Goal: Task Accomplishment & Management: Manage account settings

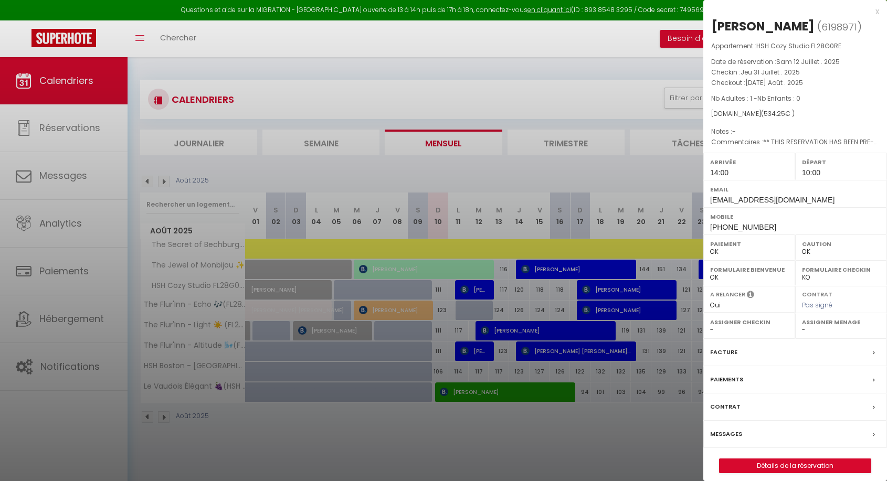
select select "0"
click at [409, 106] on div at bounding box center [443, 240] width 887 height 481
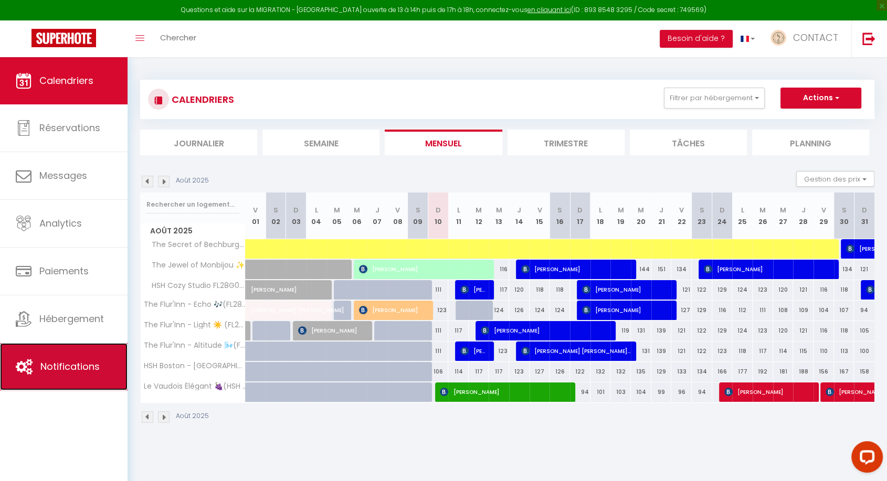
click at [70, 368] on span "Notifications" at bounding box center [69, 366] width 59 height 13
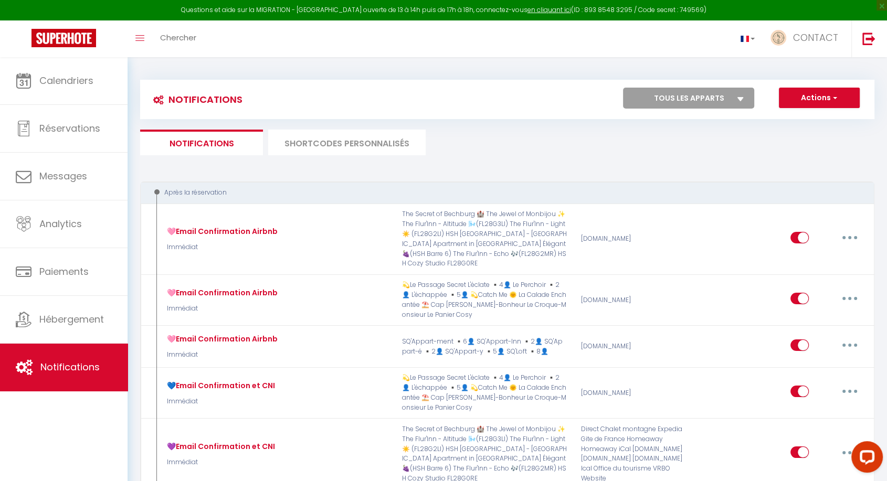
click at [352, 144] on li "SHORTCODES PERSONNALISÉS" at bounding box center [346, 143] width 157 height 26
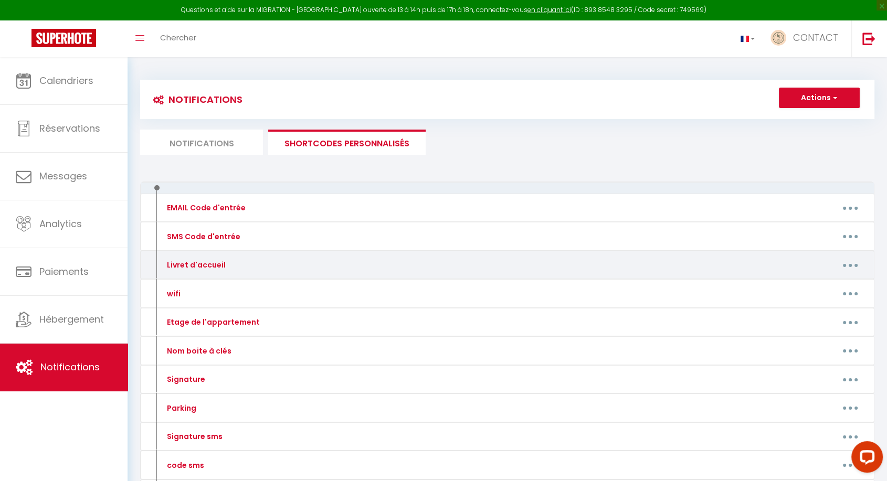
click at [848, 260] on button "button" at bounding box center [850, 265] width 29 height 17
click at [797, 289] on link "Editer" at bounding box center [823, 289] width 78 height 18
type input "Livret d'accueil"
type textarea "-"
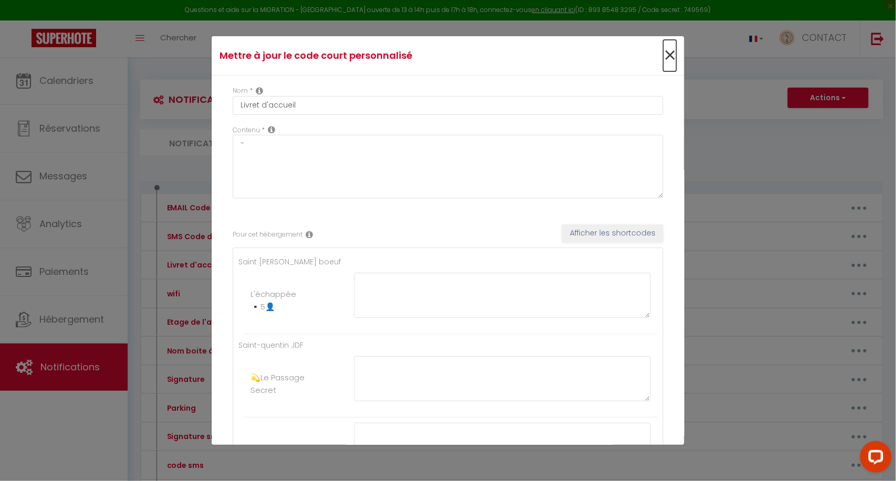
click at [663, 56] on span "×" at bounding box center [669, 55] width 13 height 31
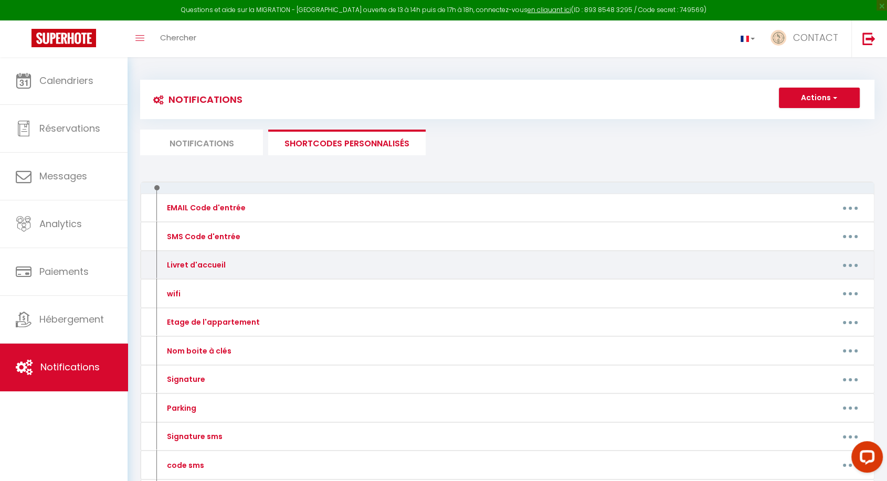
click at [843, 270] on button "button" at bounding box center [850, 265] width 29 height 17
click at [806, 286] on link "Editer" at bounding box center [823, 289] width 78 height 18
type input "Livret d'accueil"
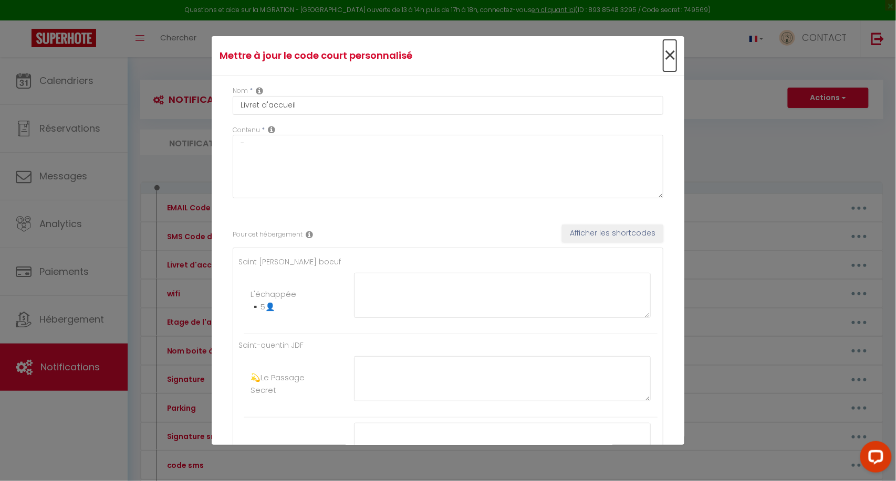
click at [663, 54] on span "×" at bounding box center [669, 55] width 13 height 31
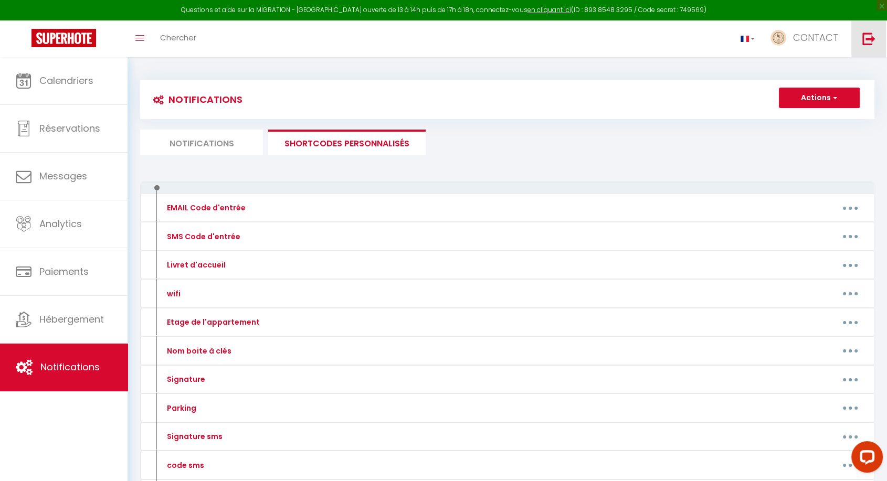
click at [875, 35] on img at bounding box center [869, 38] width 13 height 13
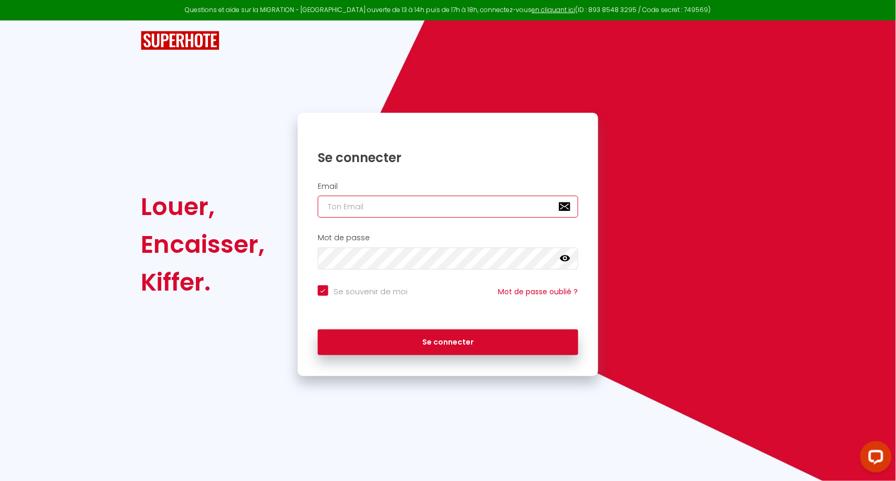
click at [391, 205] on input "email" at bounding box center [448, 207] width 260 height 22
type input "[EMAIL_ADDRESS][DOMAIN_NAME]"
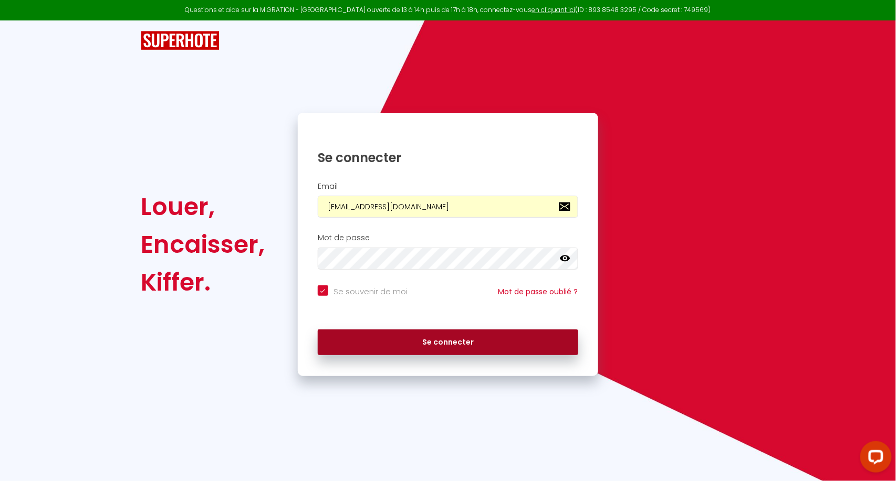
click at [396, 342] on button "Se connecter" at bounding box center [448, 343] width 260 height 26
checkbox input "true"
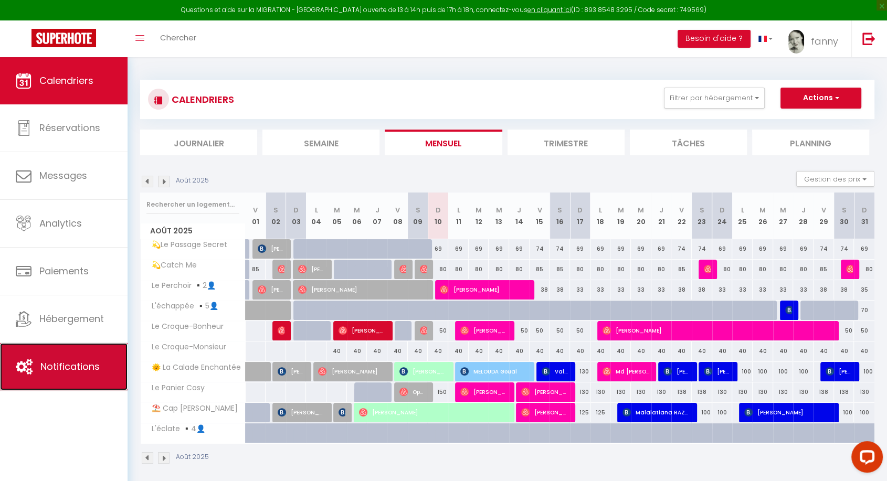
click at [68, 376] on link "Notifications" at bounding box center [64, 366] width 128 height 47
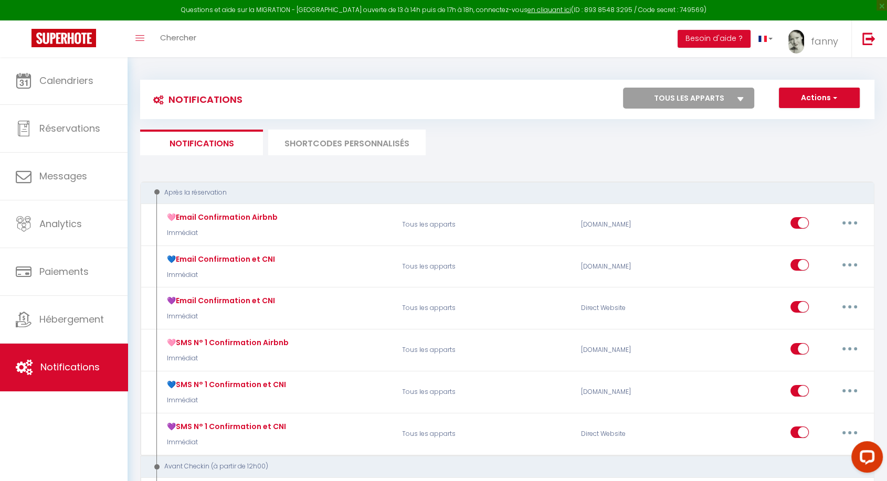
click at [357, 141] on li "SHORTCODES PERSONNALISÉS" at bounding box center [346, 143] width 157 height 26
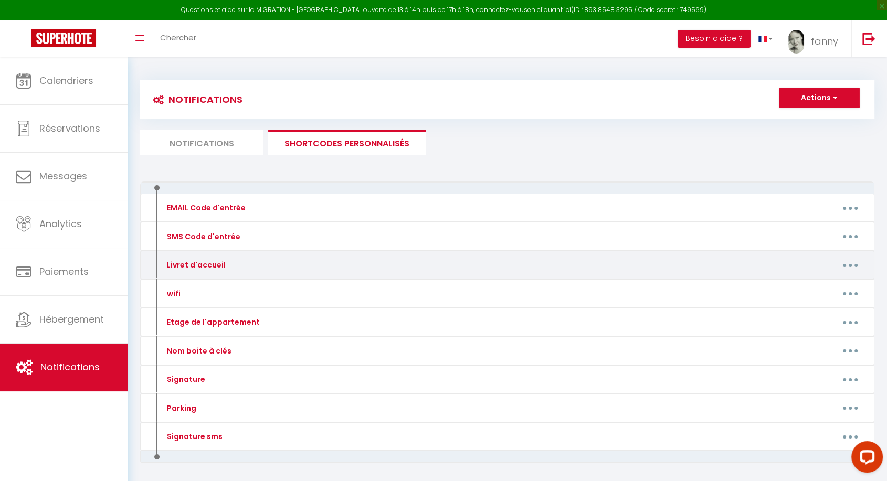
click at [845, 271] on button "button" at bounding box center [850, 265] width 29 height 17
click at [817, 287] on link "Editer" at bounding box center [823, 289] width 78 height 18
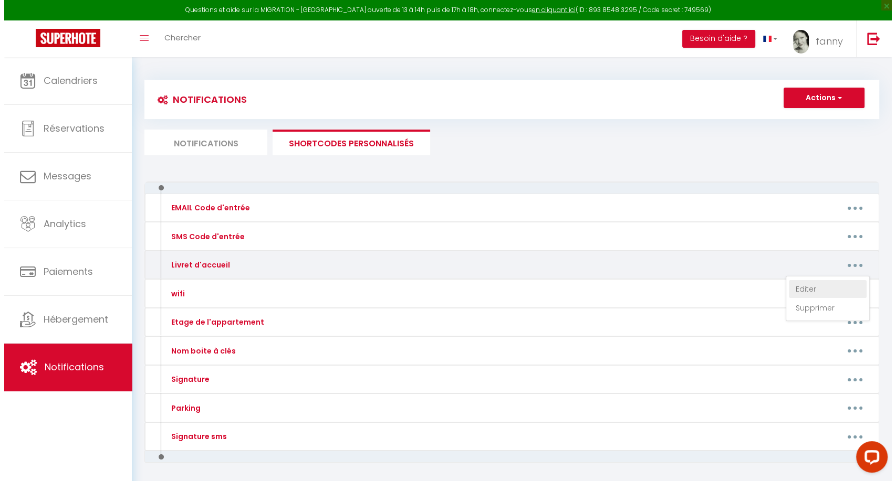
type input "Livret d'accueil"
type textarea "-"
type textarea "[URL][DOMAIN_NAME]"
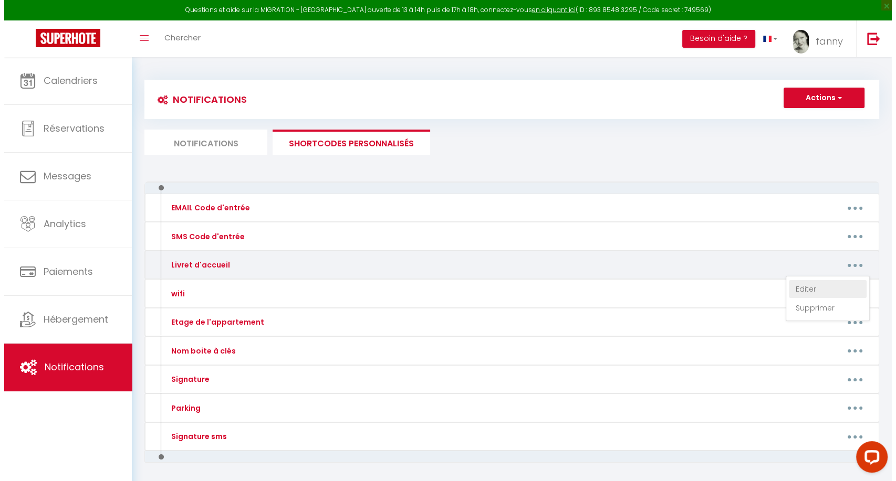
type textarea "[URL][DOMAIN_NAME]"
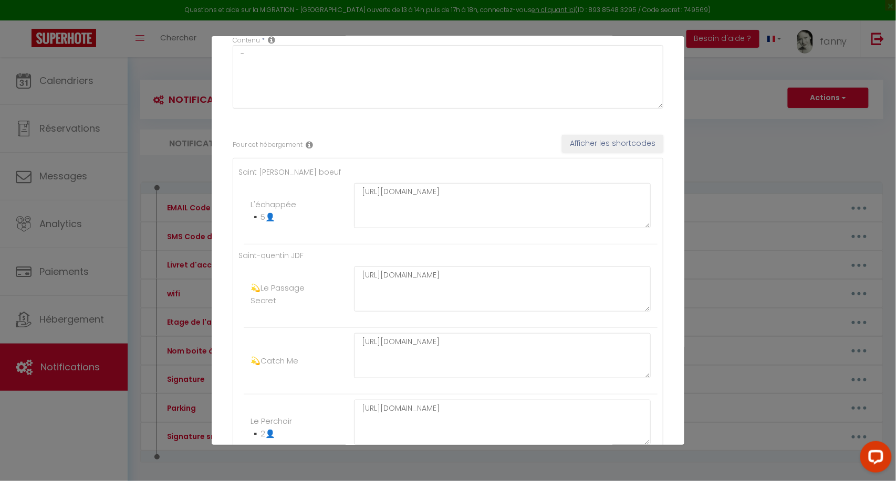
scroll to position [90, 0]
drag, startPoint x: 525, startPoint y: 194, endPoint x: 351, endPoint y: 190, distance: 174.9
click at [351, 190] on div "[URL][DOMAIN_NAME]" at bounding box center [502, 211] width 310 height 56
click at [363, 193] on textarea "[URL][DOMAIN_NAME]" at bounding box center [502, 205] width 297 height 45
drag, startPoint x: 529, startPoint y: 193, endPoint x: 348, endPoint y: 182, distance: 182.0
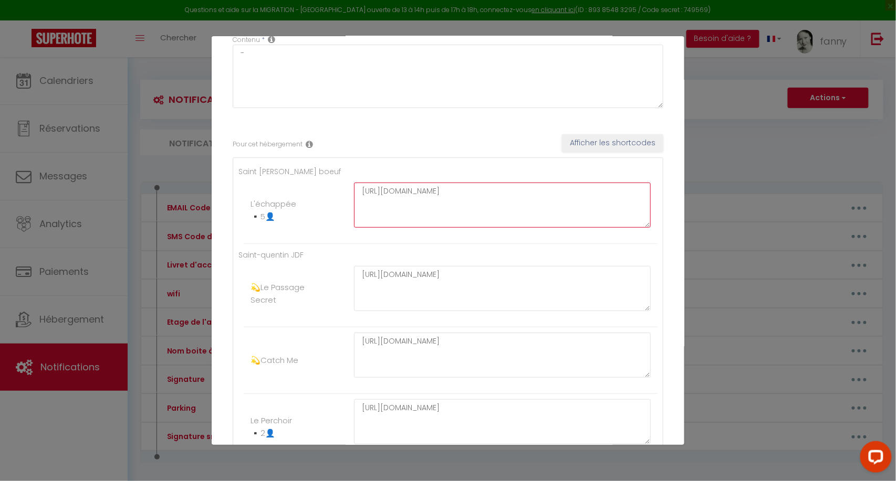
click at [348, 182] on li "L'échappée ▪️5👤 [URL][DOMAIN_NAME]" at bounding box center [451, 210] width 414 height 67
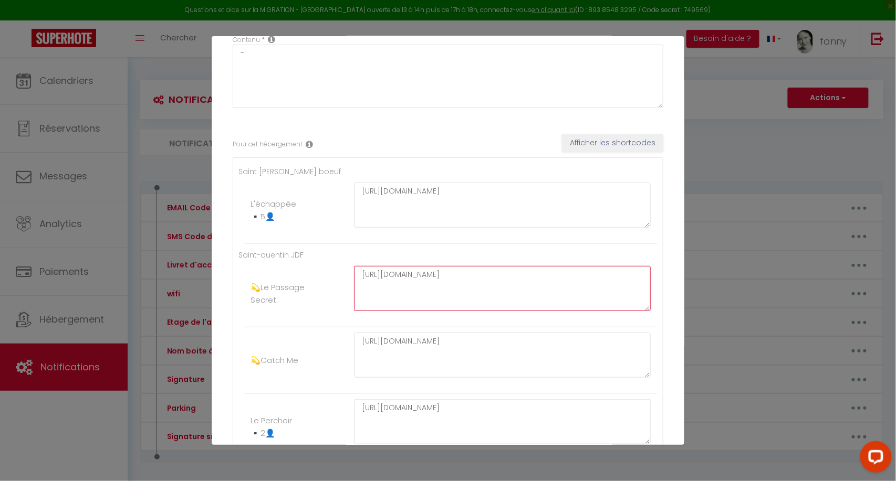
drag, startPoint x: 544, startPoint y: 272, endPoint x: 344, endPoint y: 272, distance: 200.0
click at [347, 238] on div "[URL][DOMAIN_NAME]" at bounding box center [502, 211] width 310 height 56
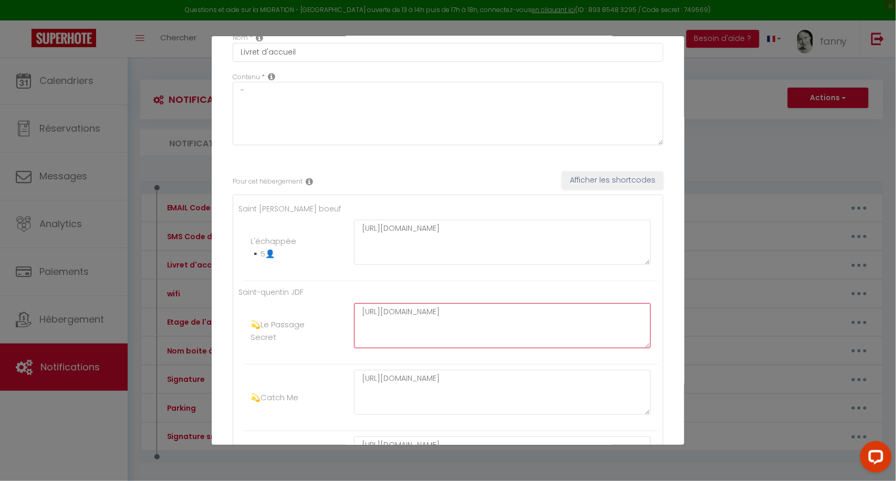
scroll to position [0, 0]
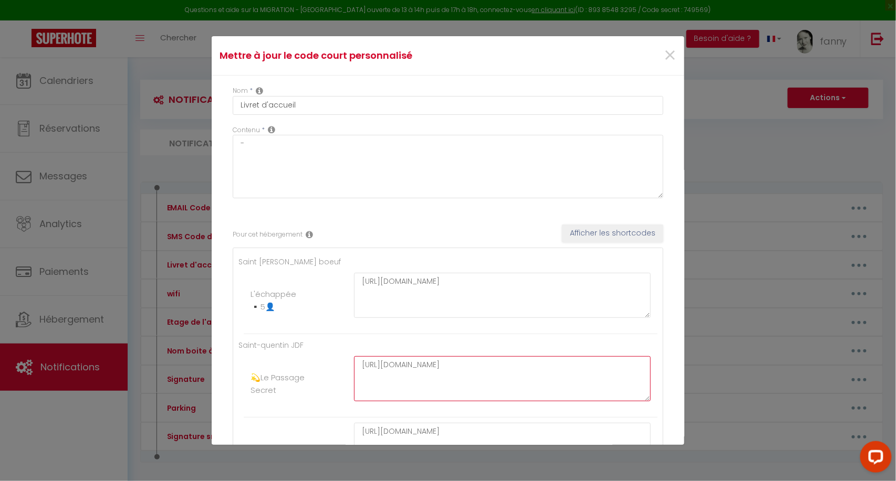
drag, startPoint x: 549, startPoint y: 363, endPoint x: 352, endPoint y: 362, distance: 197.4
click at [354, 318] on textarea "[URL][DOMAIN_NAME]" at bounding box center [502, 295] width 297 height 45
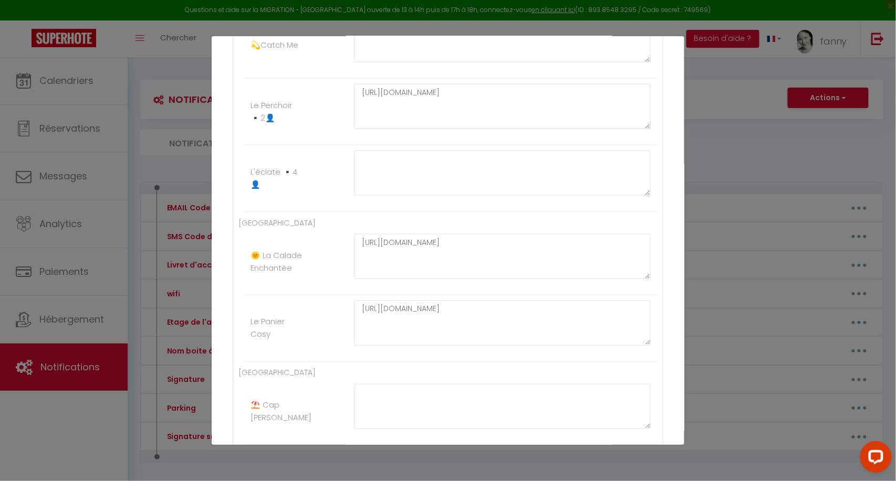
scroll to position [406, 0]
drag, startPoint x: 534, startPoint y: 243, endPoint x: 352, endPoint y: 242, distance: 182.2
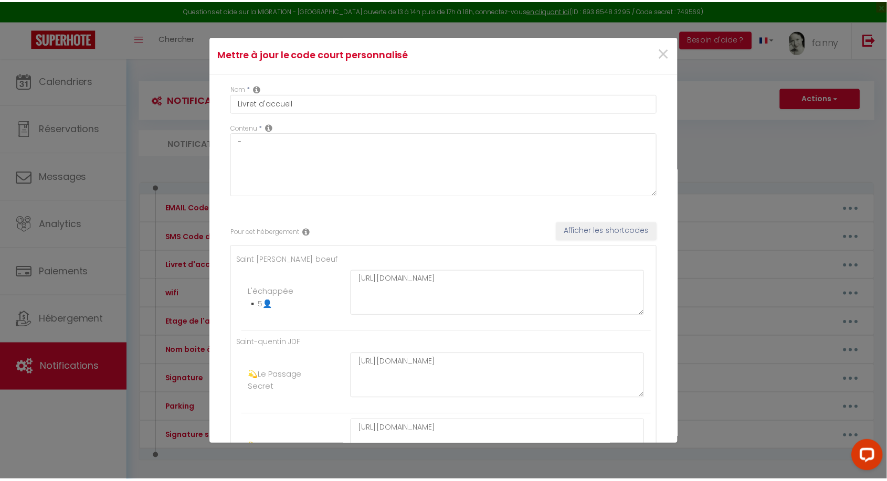
scroll to position [0, 0]
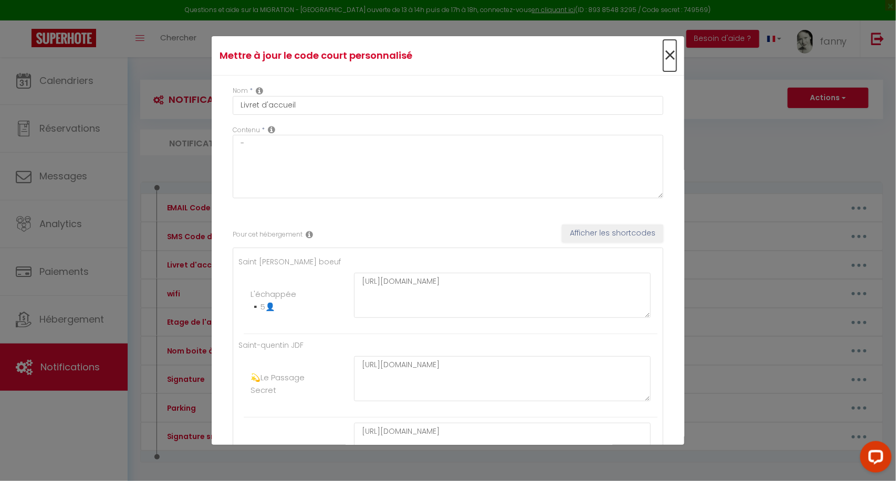
click at [665, 58] on span "×" at bounding box center [669, 55] width 13 height 31
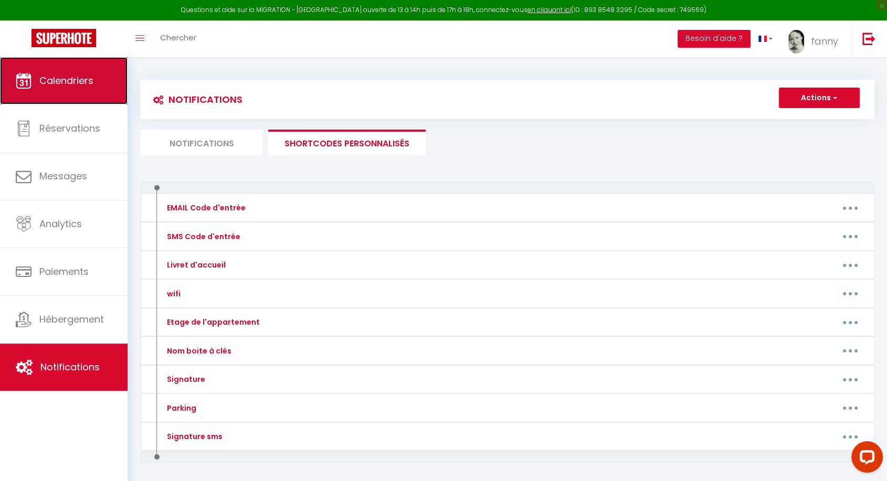
click at [50, 83] on span "Calendriers" at bounding box center [66, 80] width 54 height 13
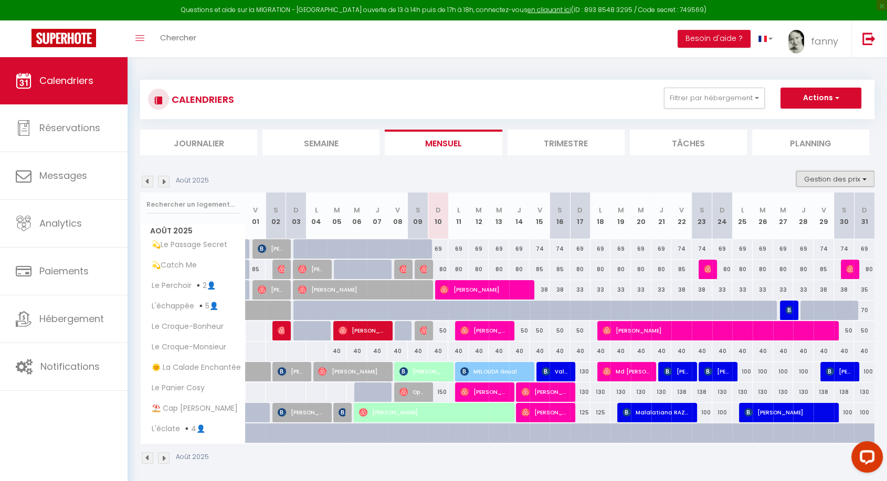
click at [833, 180] on button "Gestion des prix" at bounding box center [835, 179] width 78 height 16
click at [784, 212] on input "Nb Nuits minimum" at bounding box center [827, 211] width 94 height 10
checkbox input "true"
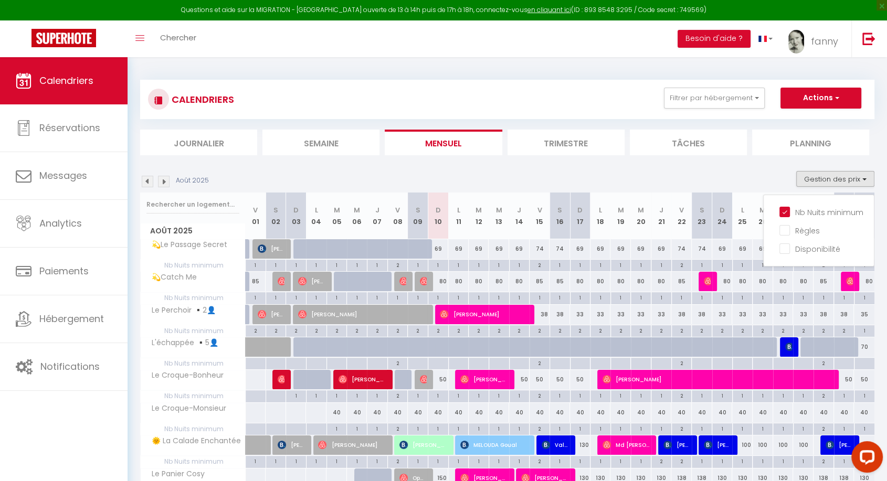
scroll to position [128, 0]
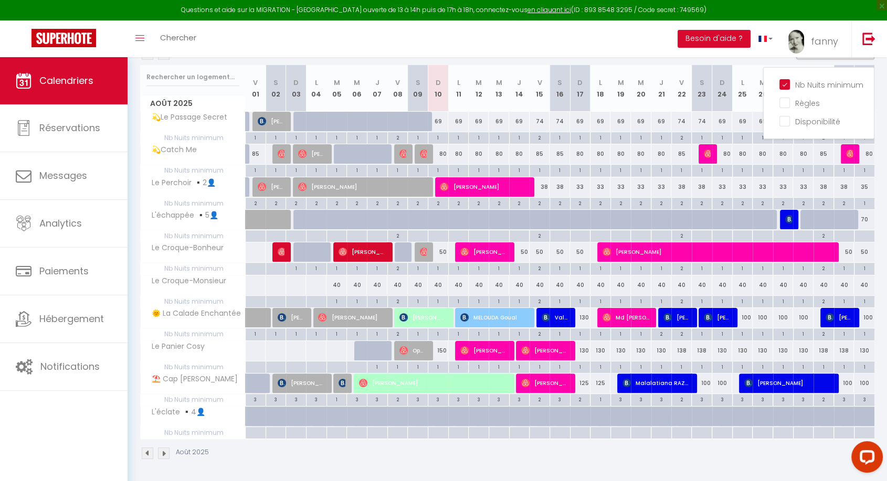
click at [415, 268] on div "1" at bounding box center [418, 268] width 20 height 10
type input "1"
type input "Sam 09 Août 2025"
type input "Dim 10 Août 2025"
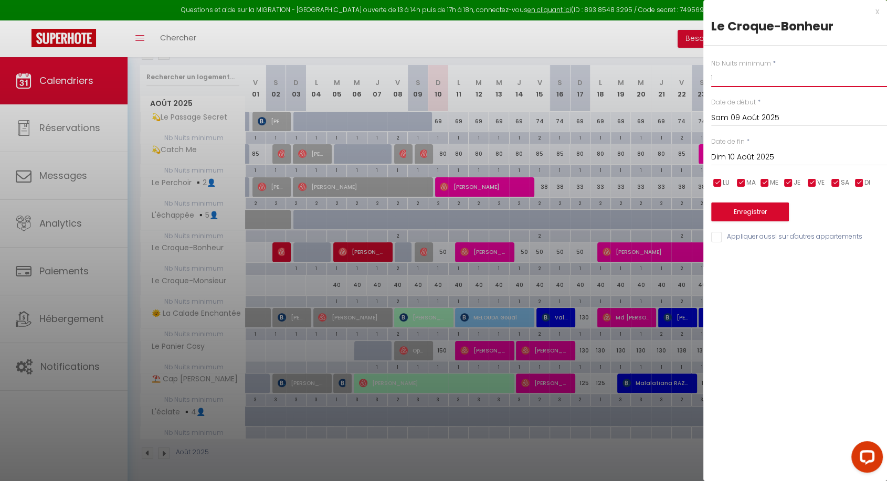
click at [731, 79] on input "1" at bounding box center [799, 77] width 176 height 19
type input "2"
click at [736, 154] on input "Dim 10 Août 2025" at bounding box center [799, 158] width 176 height 14
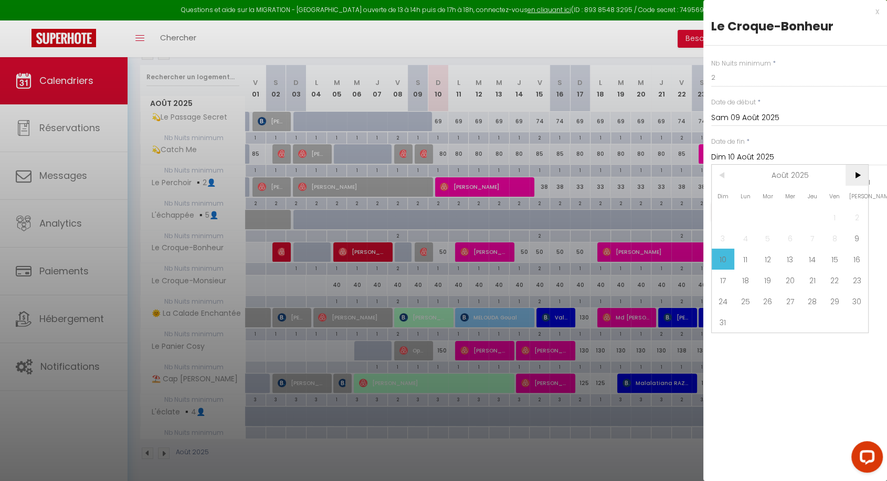
click at [850, 171] on span ">" at bounding box center [857, 175] width 23 height 21
click at [854, 173] on span ">" at bounding box center [857, 175] width 23 height 21
click at [861, 177] on span ">" at bounding box center [857, 175] width 23 height 21
click at [794, 298] on span "31" at bounding box center [790, 301] width 23 height 21
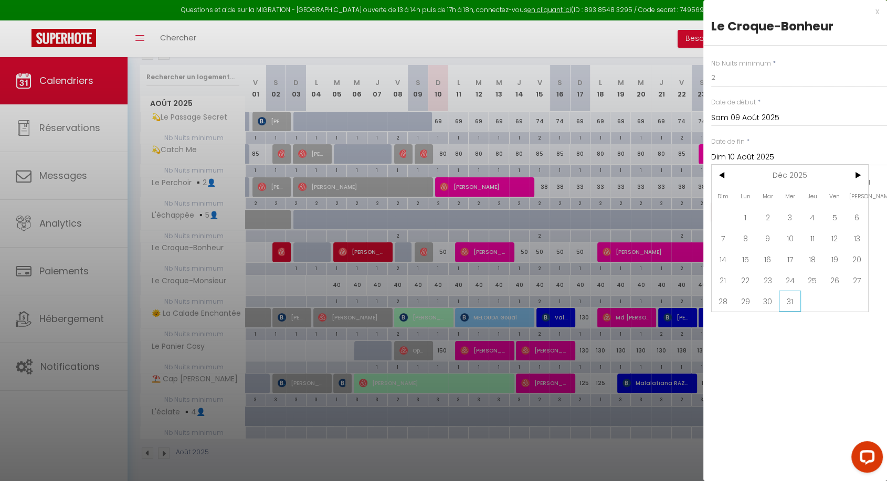
type input "Mer 31 Décembre 2025"
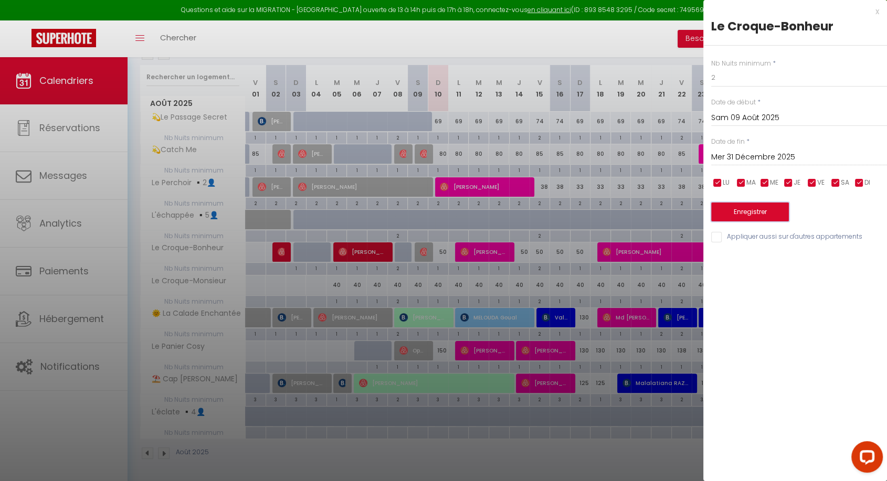
click at [746, 217] on button "Enregistrer" at bounding box center [750, 212] width 78 height 19
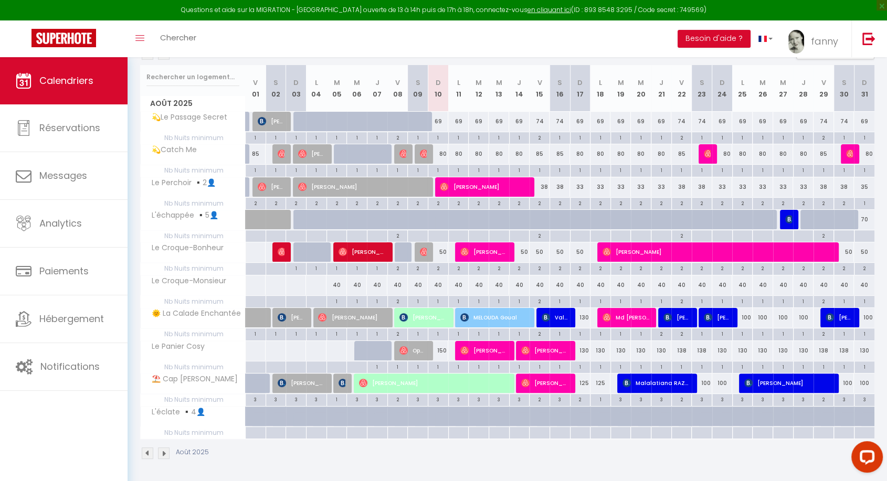
click at [417, 303] on div "1" at bounding box center [418, 301] width 20 height 10
type input "1"
type input "Sam 09 Août 2025"
type input "Dim 10 Août 2025"
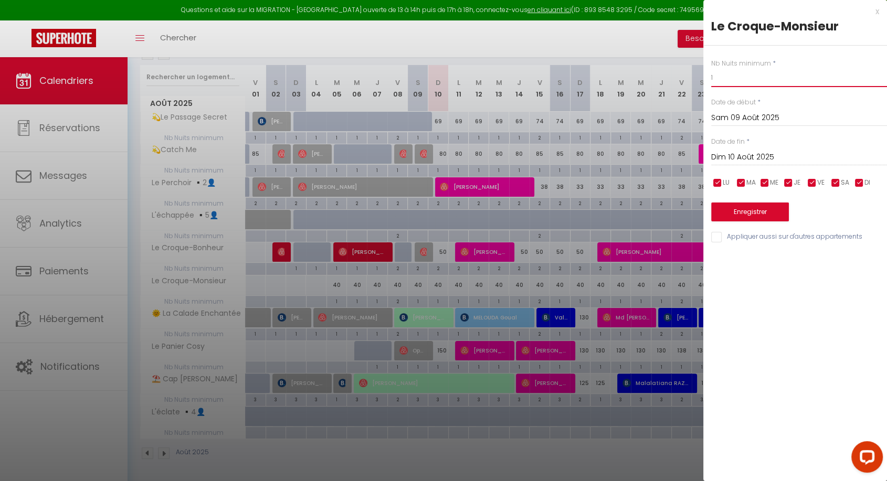
click at [728, 81] on input "1" at bounding box center [799, 77] width 176 height 19
type input "2"
click at [740, 160] on input "Dim 10 Août 2025" at bounding box center [799, 158] width 176 height 14
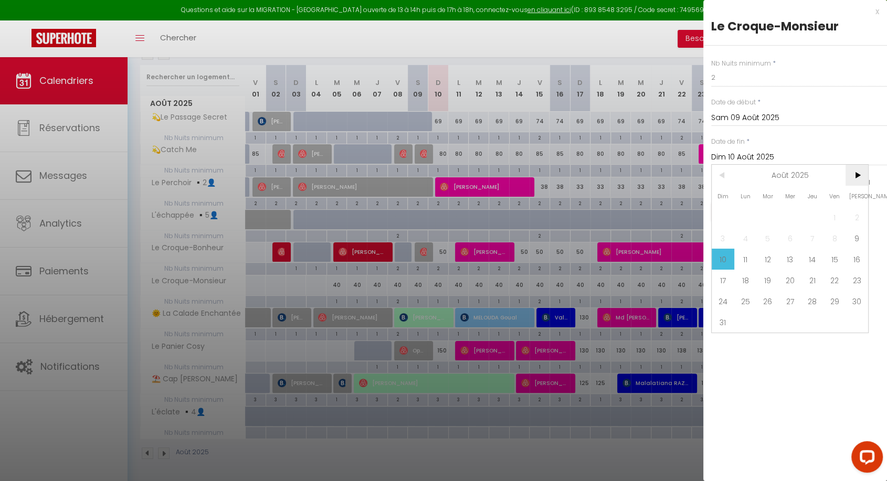
click at [857, 175] on span ">" at bounding box center [857, 175] width 23 height 21
click at [766, 295] on span "30" at bounding box center [767, 301] width 23 height 21
type input "[DATE] Septembre 2025"
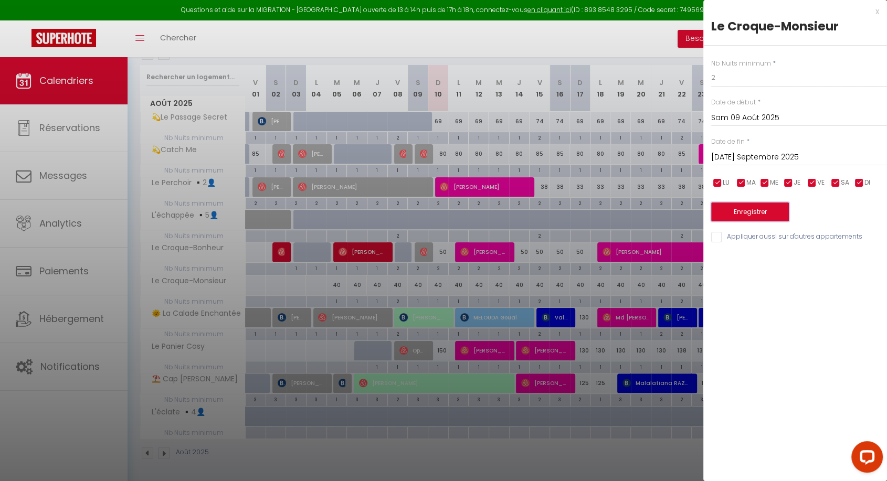
click at [739, 212] on button "Enregistrer" at bounding box center [750, 212] width 78 height 19
